Goal: Information Seeking & Learning: Learn about a topic

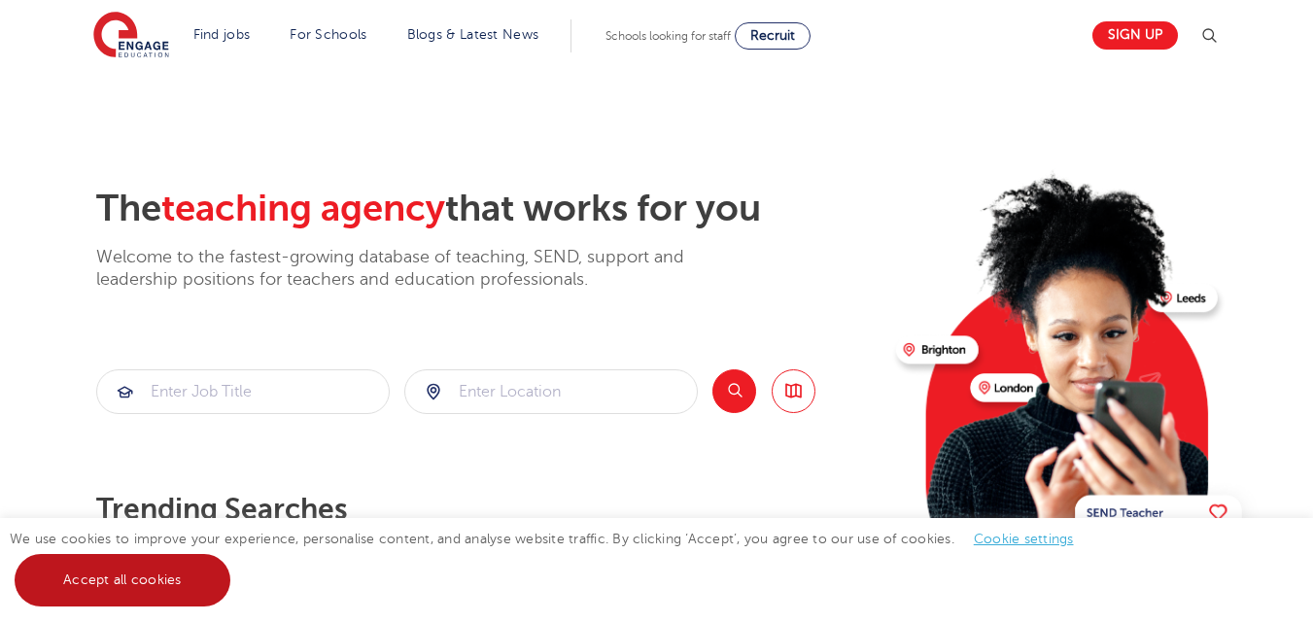
click at [86, 583] on link "Accept all cookies" at bounding box center [123, 580] width 216 height 52
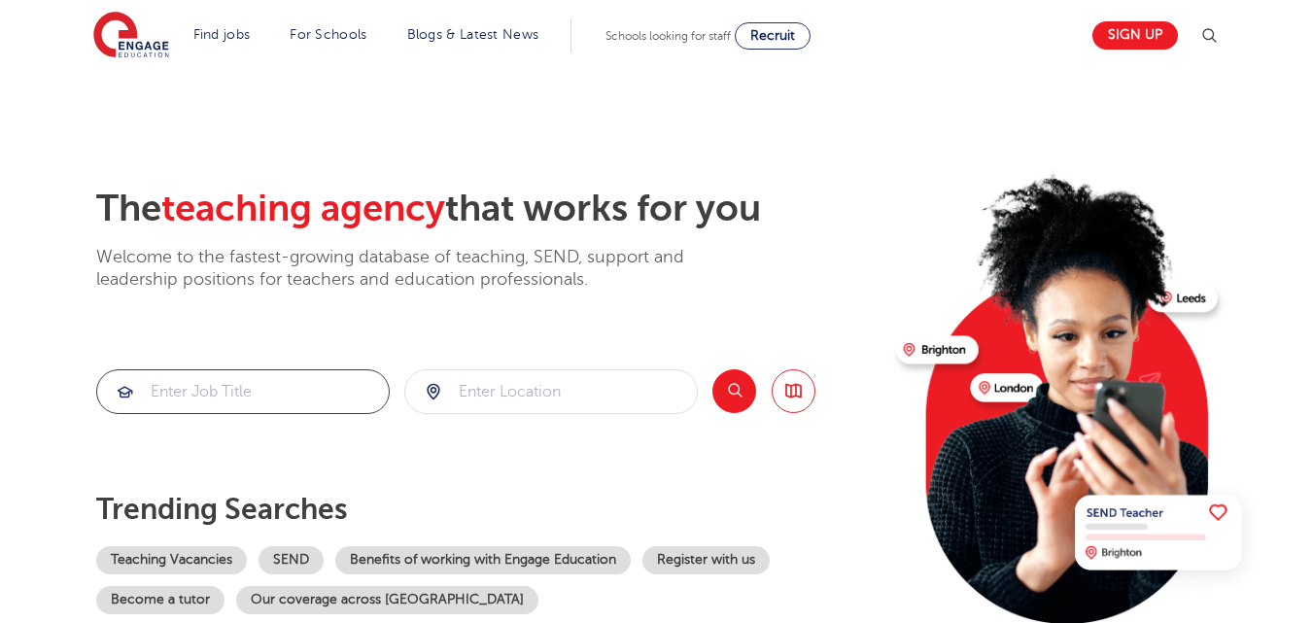
click at [182, 383] on input "search" at bounding box center [242, 391] width 291 height 43
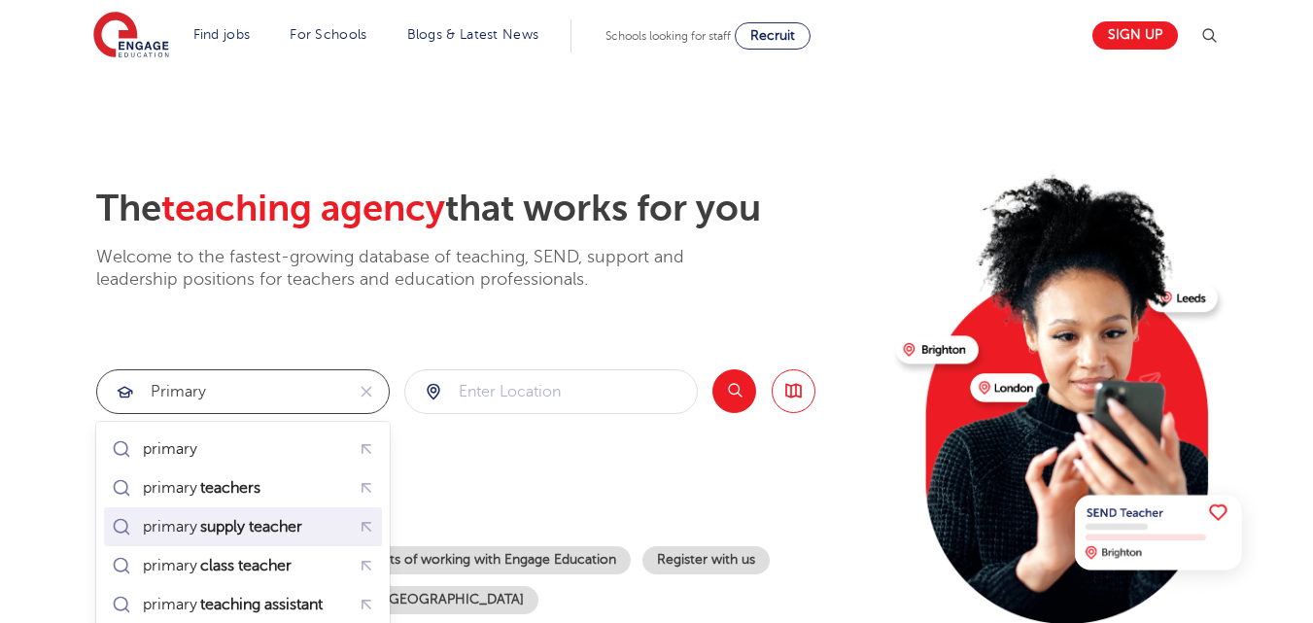
click at [207, 530] on mark "supply teacher" at bounding box center [251, 526] width 108 height 23
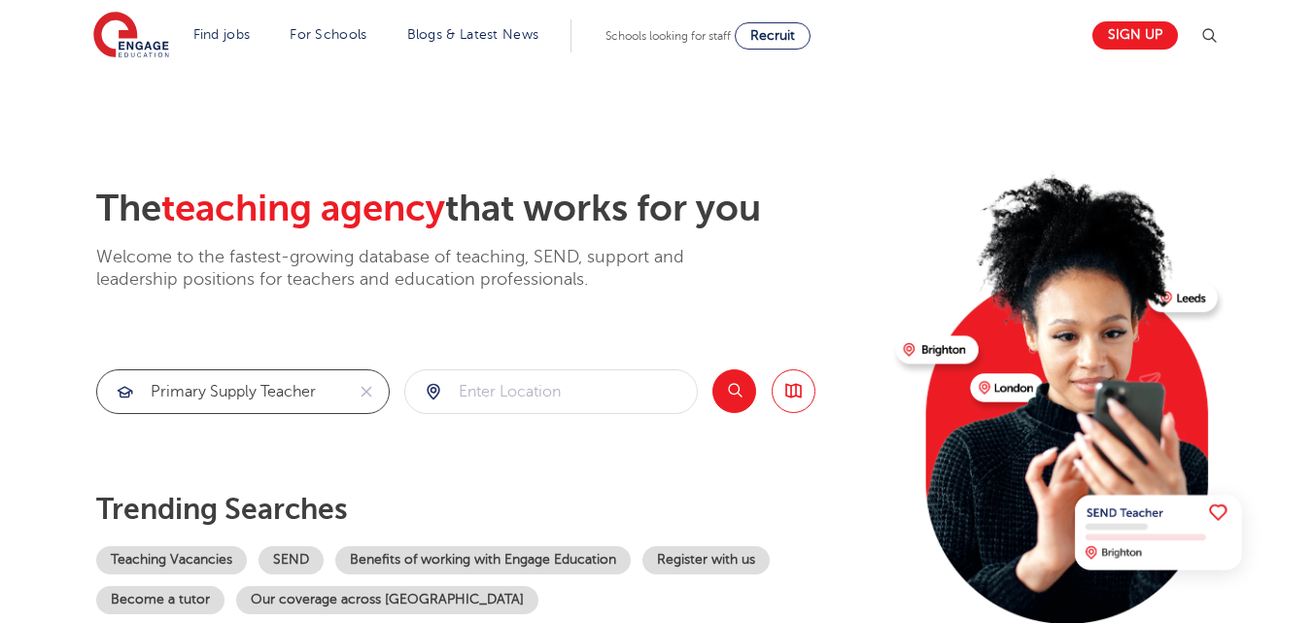
type input "primary supply teacher"
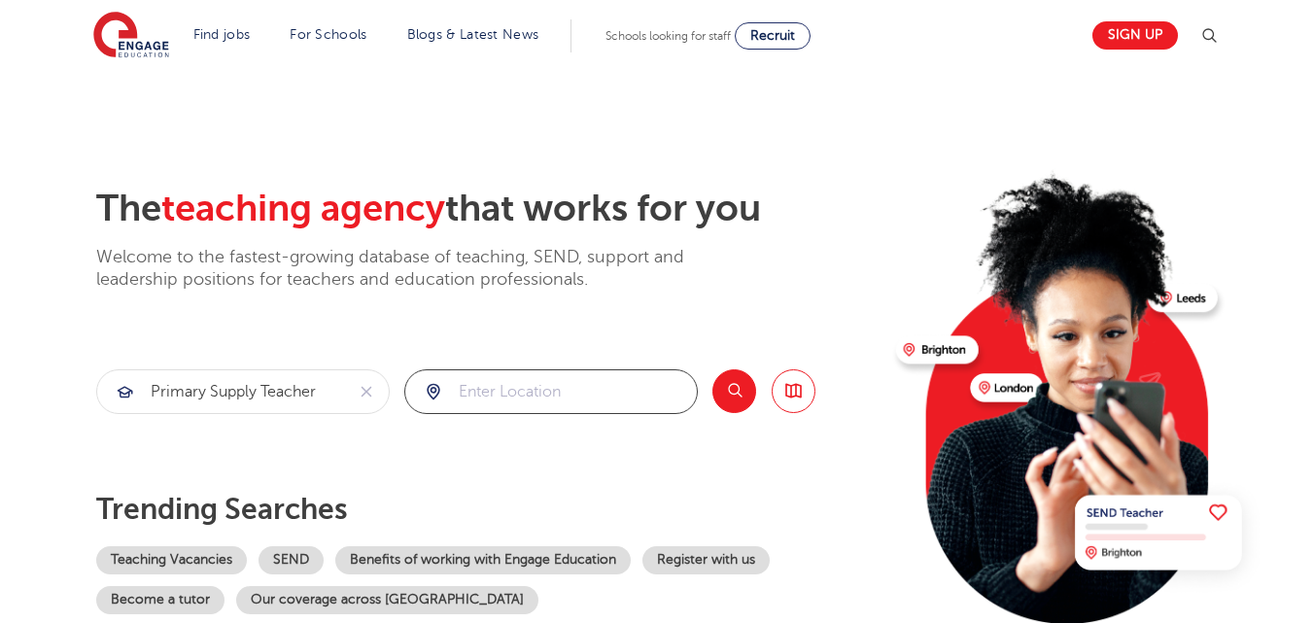
click at [476, 389] on input "search" at bounding box center [550, 391] width 291 height 43
click button "Submit" at bounding box center [0, 0] width 0 height 0
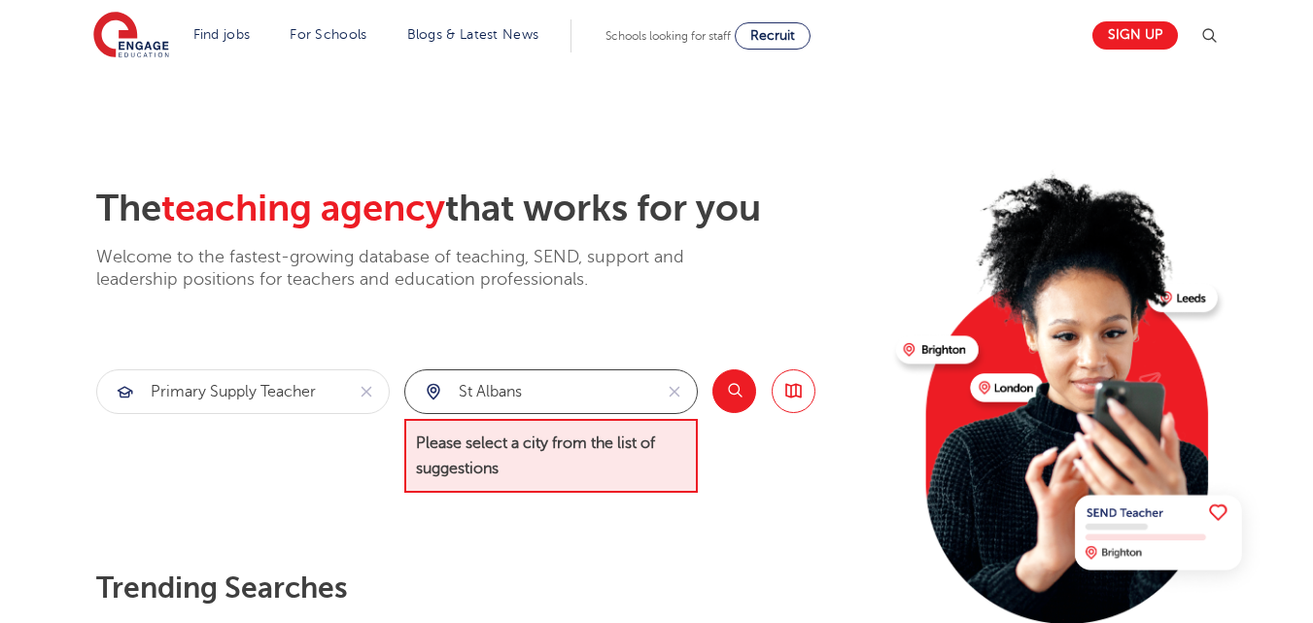
drag, startPoint x: 530, startPoint y: 394, endPoint x: 451, endPoint y: 390, distance: 78.8
click at [451, 390] on input "St Albans" at bounding box center [528, 391] width 247 height 43
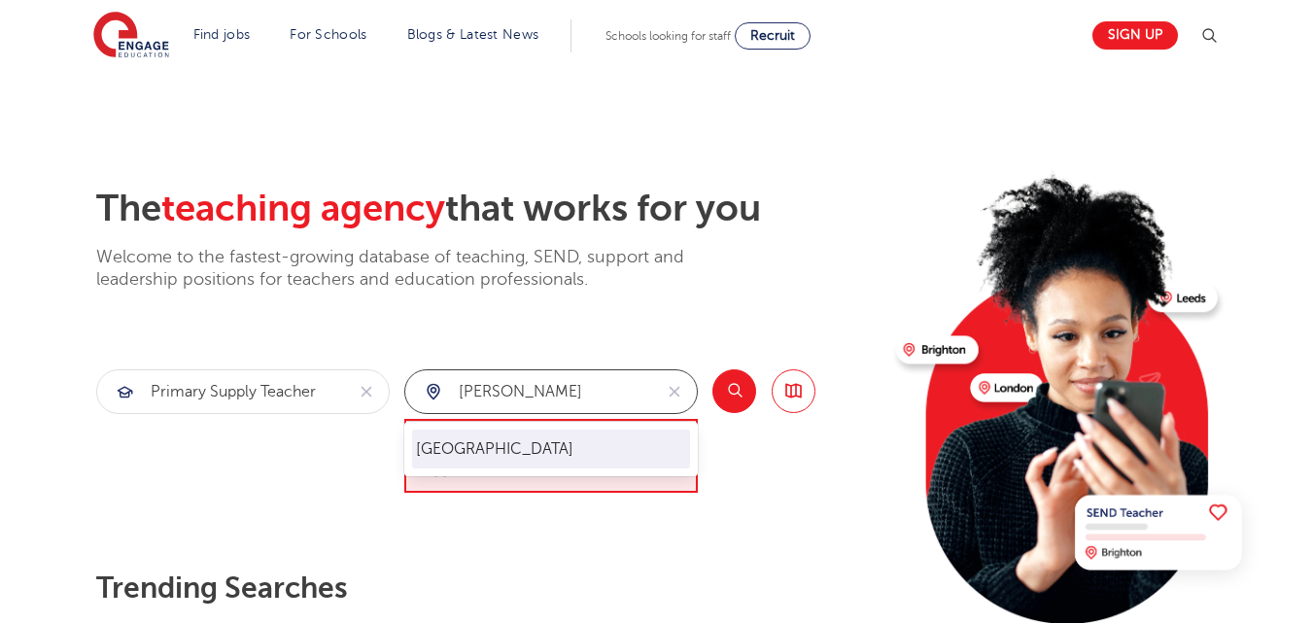
click at [462, 451] on li "Hertfordshire" at bounding box center [551, 448] width 278 height 39
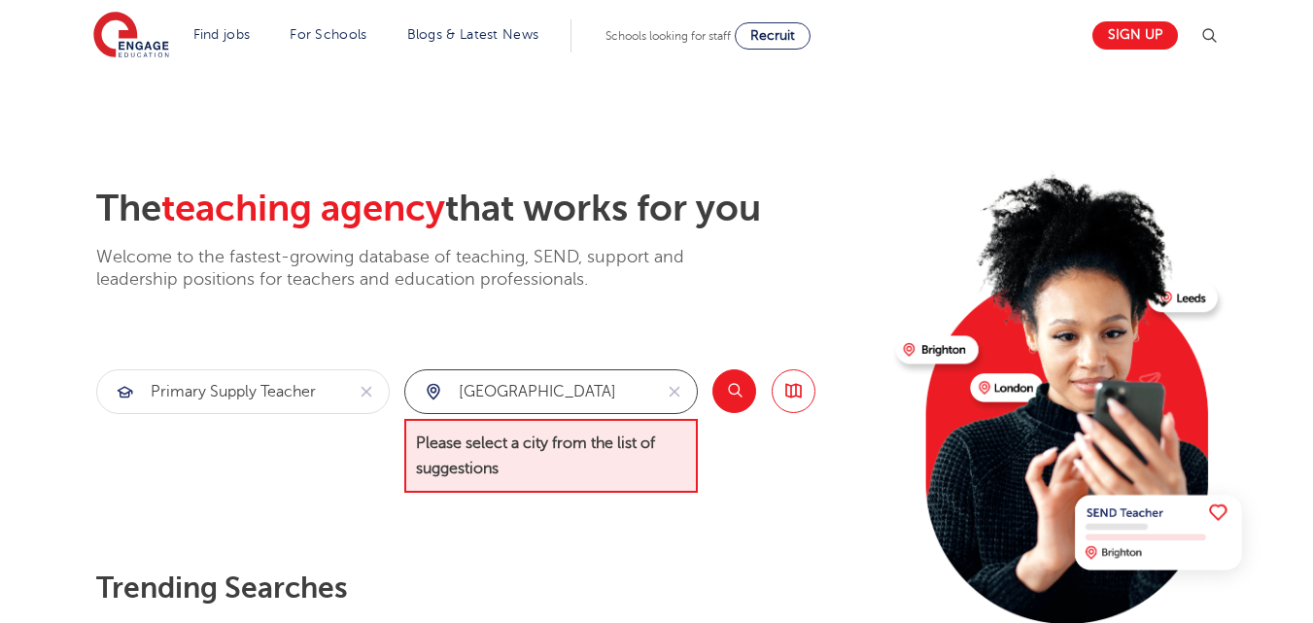
type input "Hertfordshire"
click at [737, 388] on button "Search" at bounding box center [734, 391] width 44 height 44
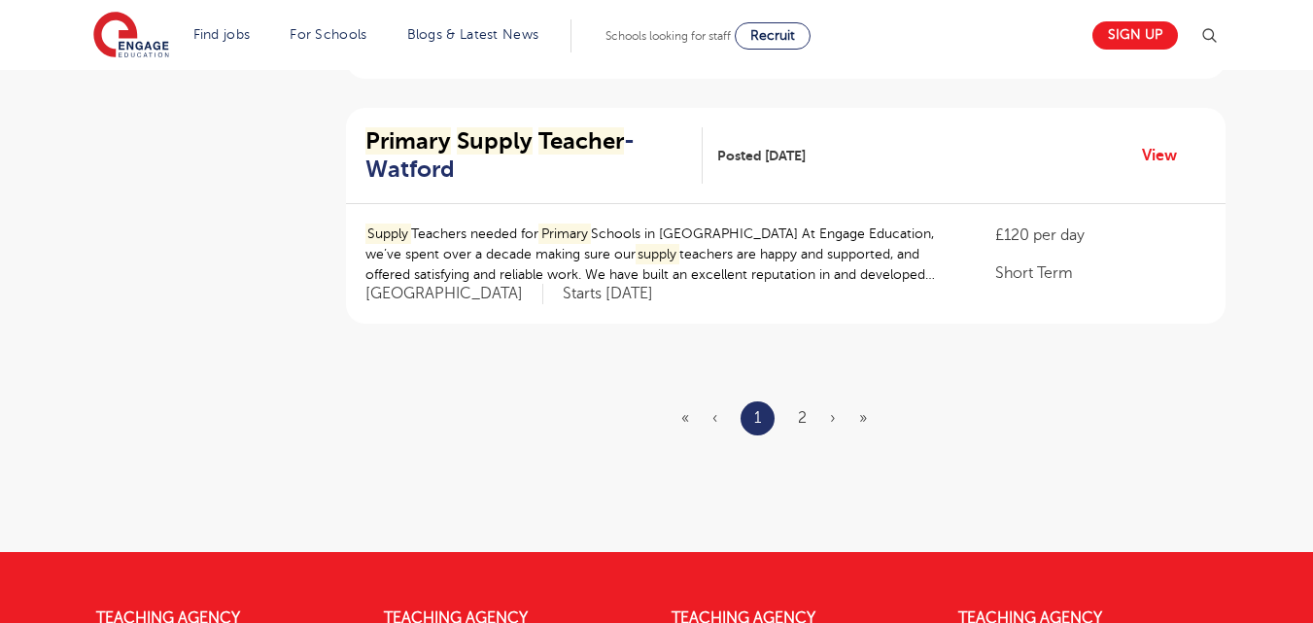
scroll to position [2364, 0]
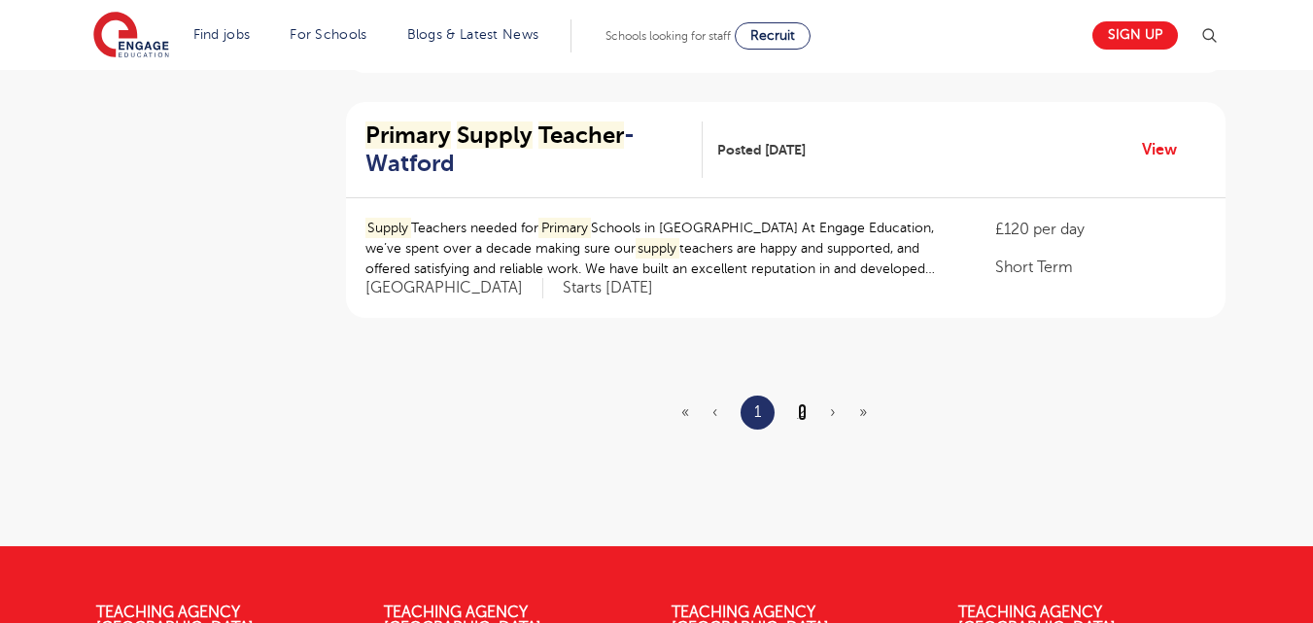
click at [799, 405] on link "2" at bounding box center [802, 411] width 9 height 17
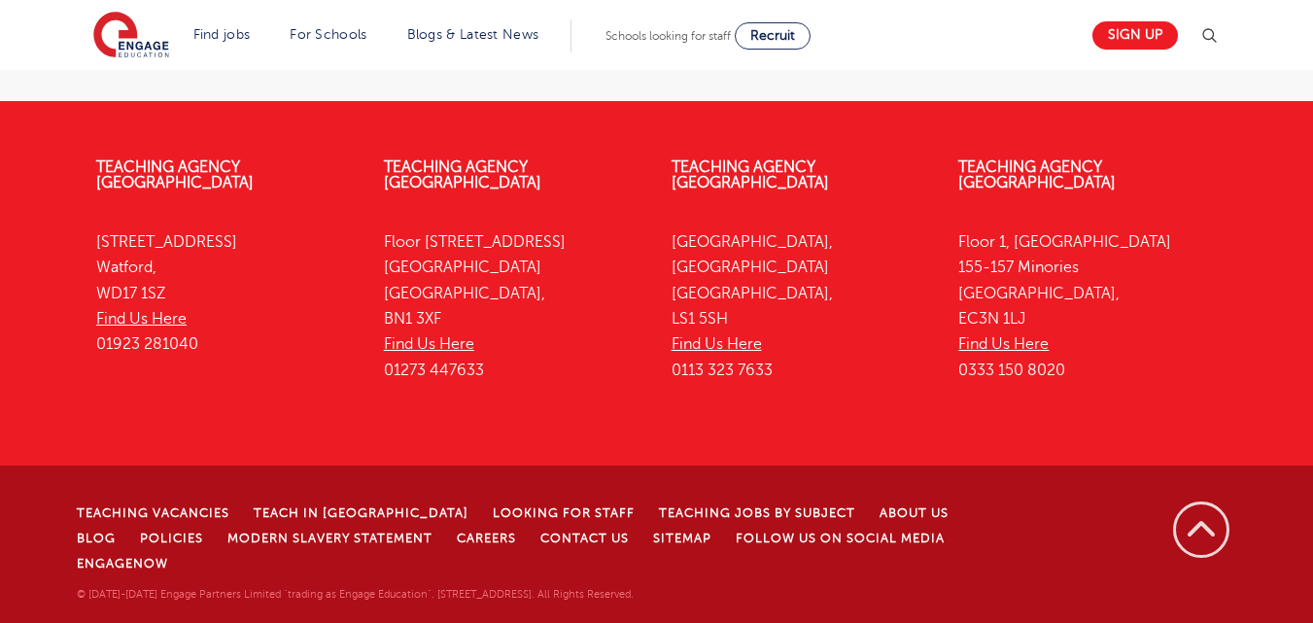
scroll to position [0, 0]
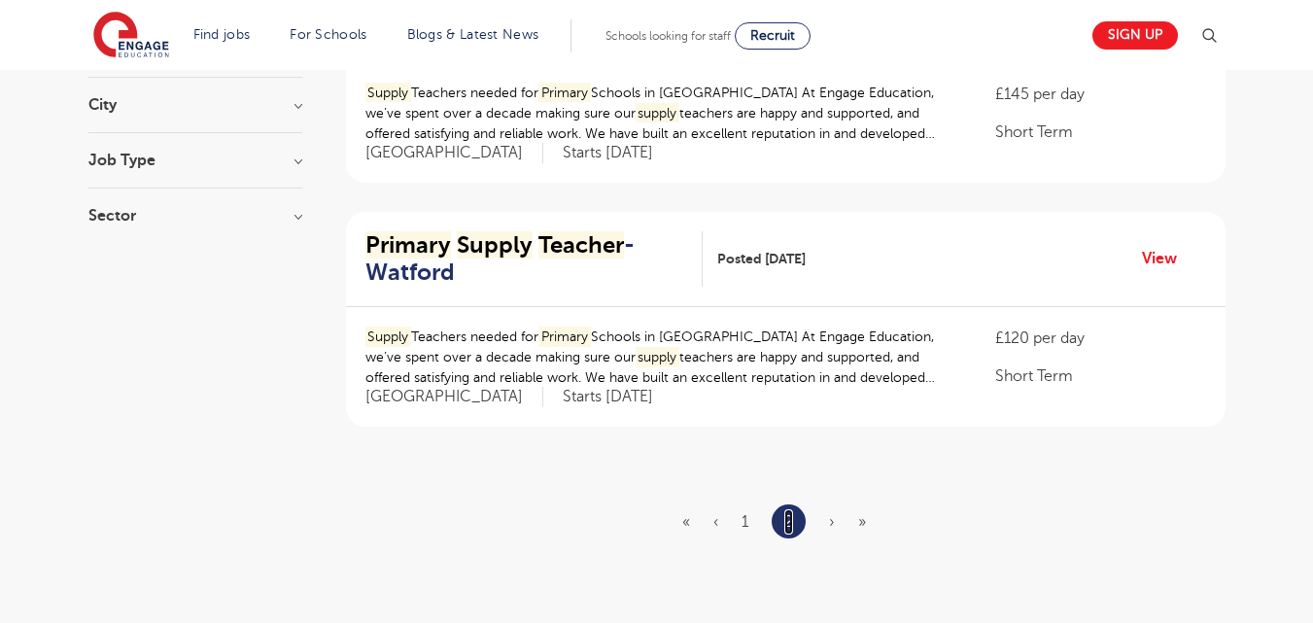
scroll to position [304, 0]
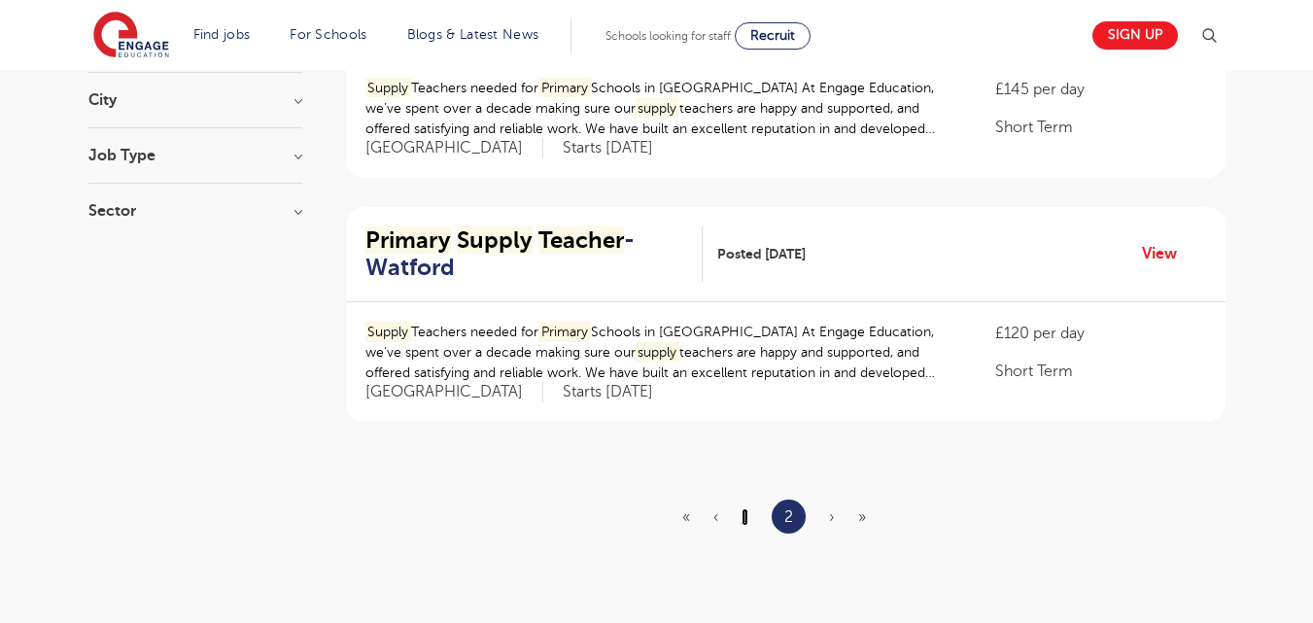
click at [741, 517] on link "1" at bounding box center [744, 516] width 7 height 17
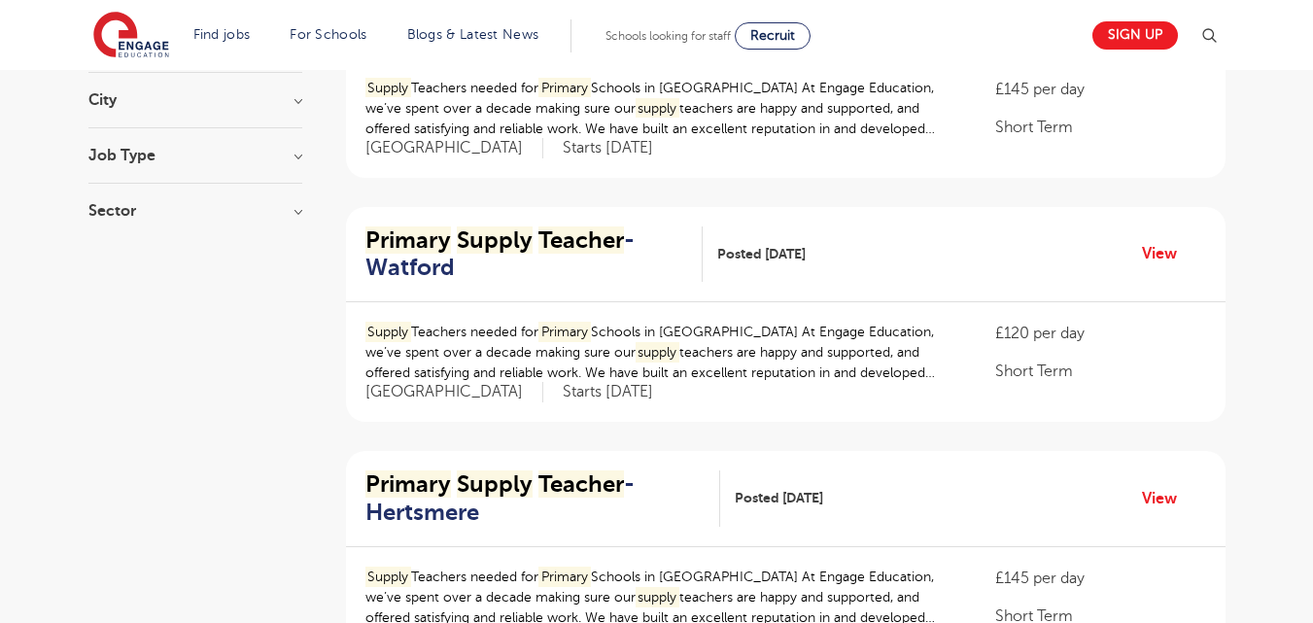
scroll to position [0, 0]
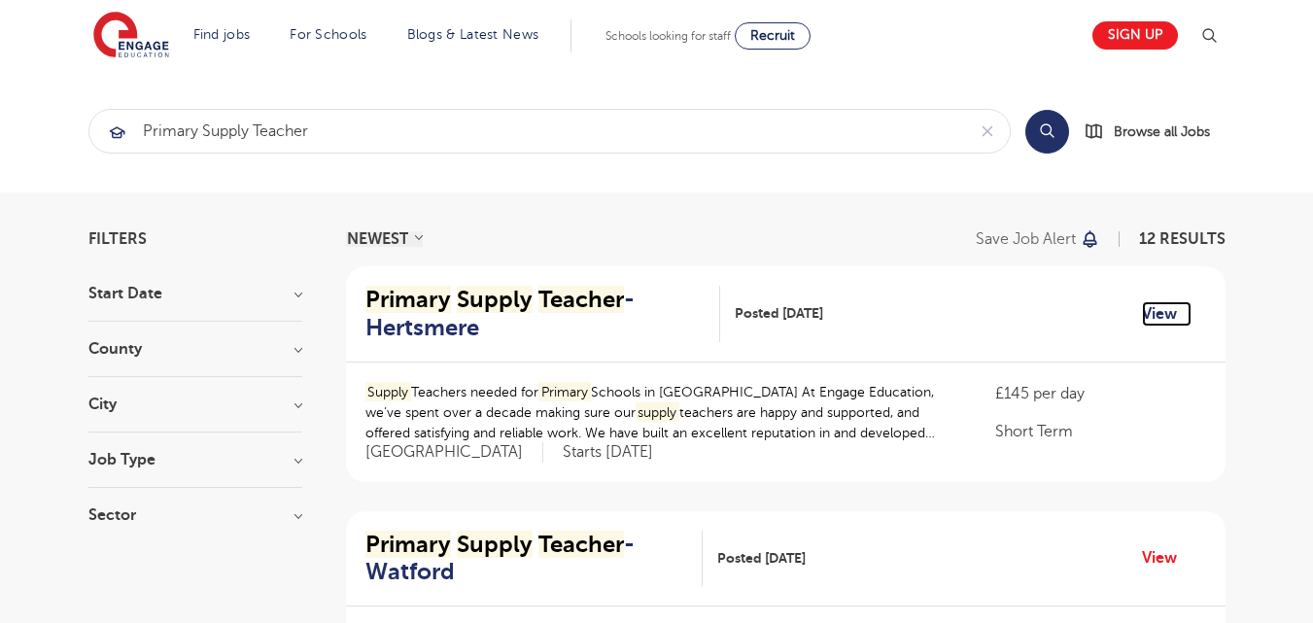
click at [1162, 305] on link "View" at bounding box center [1167, 313] width 50 height 25
